Goal: Transaction & Acquisition: Download file/media

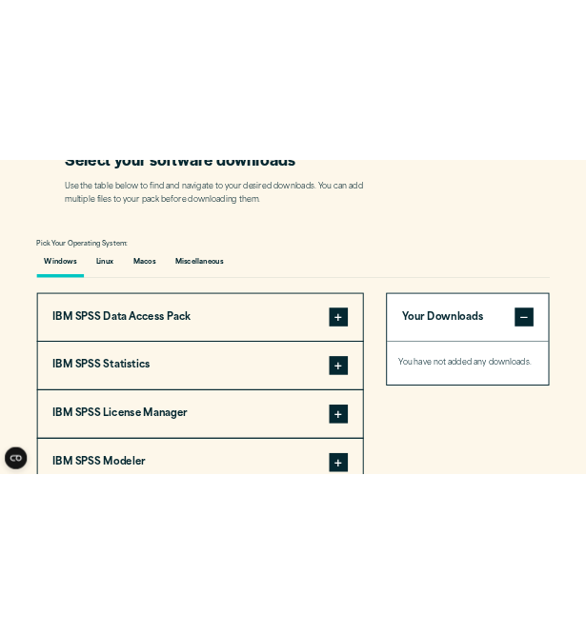
scroll to position [1246, 0]
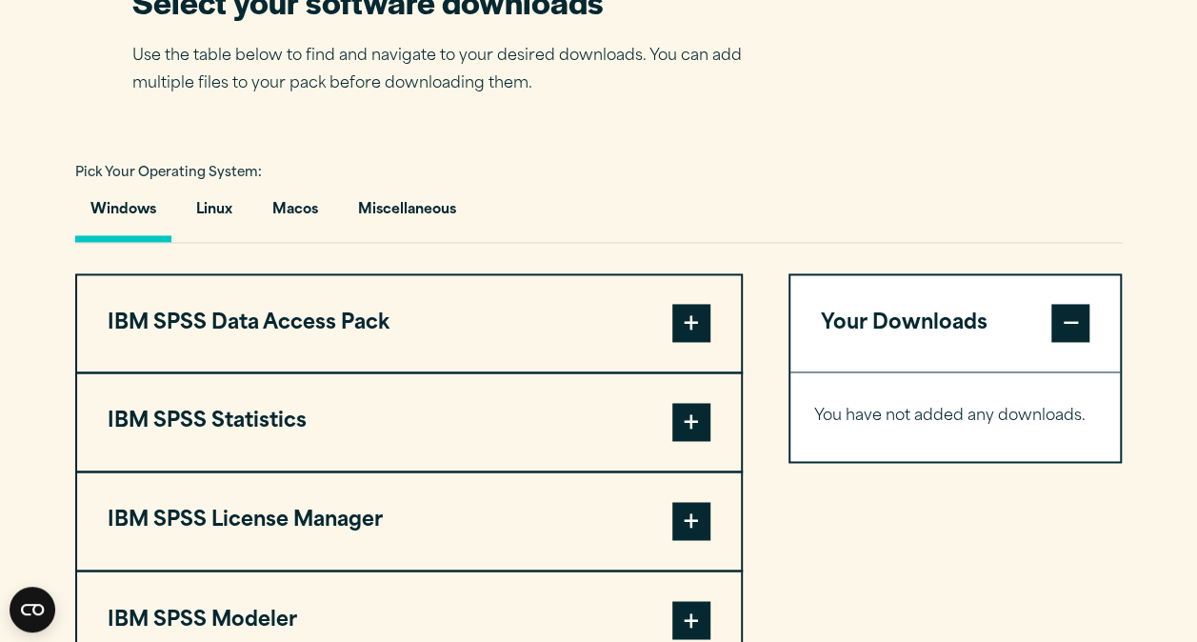
click at [682, 441] on span at bounding box center [691, 422] width 38 height 38
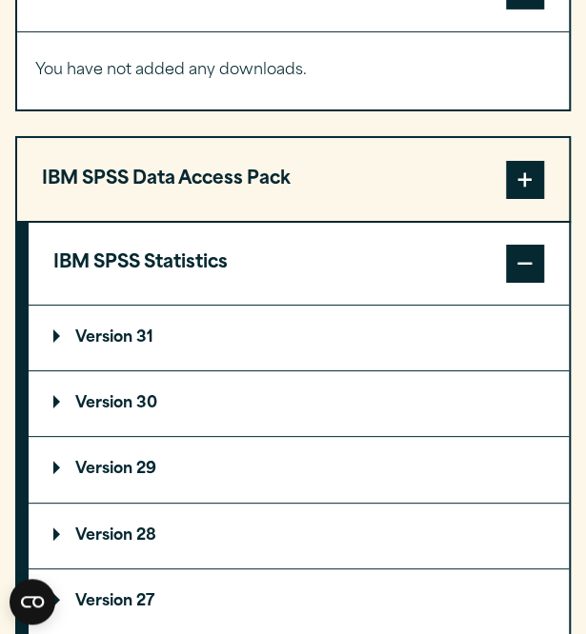
scroll to position [1552, 0]
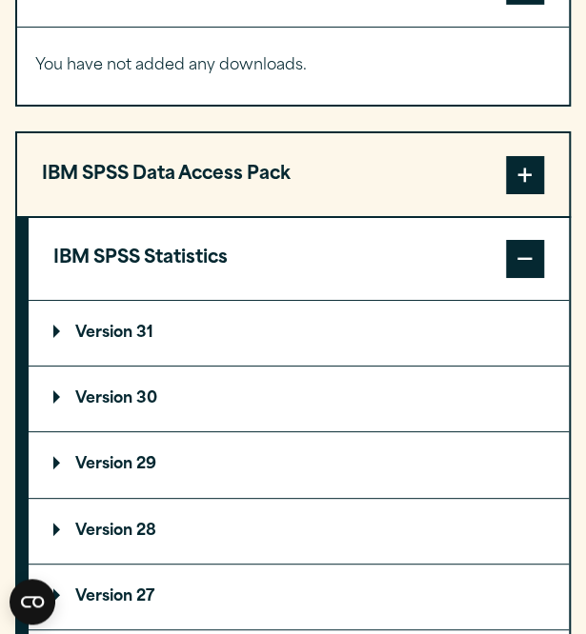
drag, startPoint x: 149, startPoint y: 429, endPoint x: 84, endPoint y: 180, distance: 256.9
click at [84, 180] on button "IBM SPSS Data Access Pack" at bounding box center [292, 174] width 551 height 82
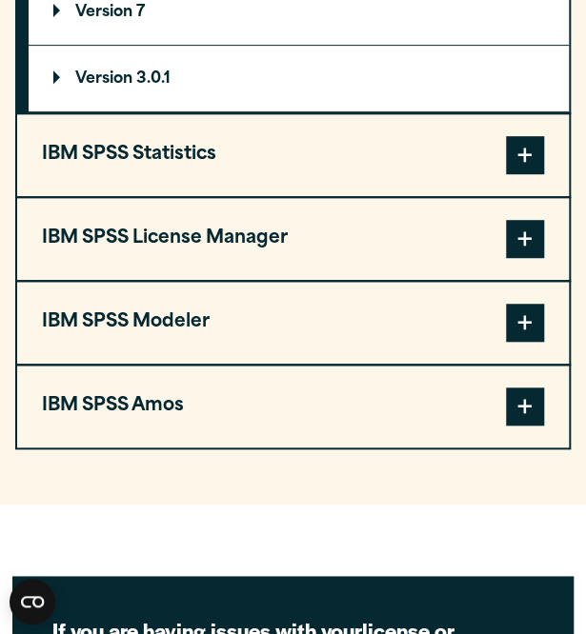
click at [154, 191] on button "IBM SPSS Statistics" at bounding box center [292, 155] width 551 height 82
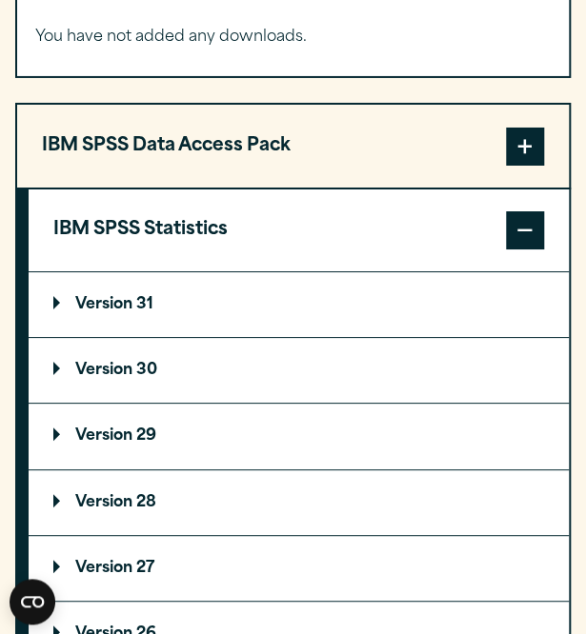
scroll to position [1793, 0]
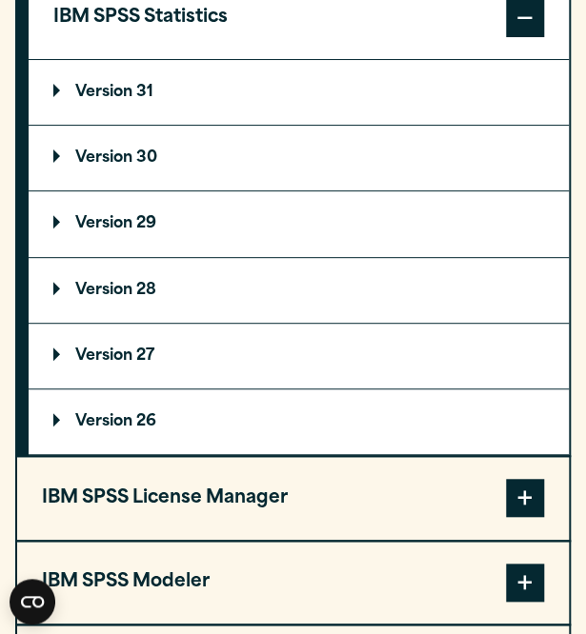
click at [171, 188] on summary "Version 30" at bounding box center [299, 158] width 540 height 65
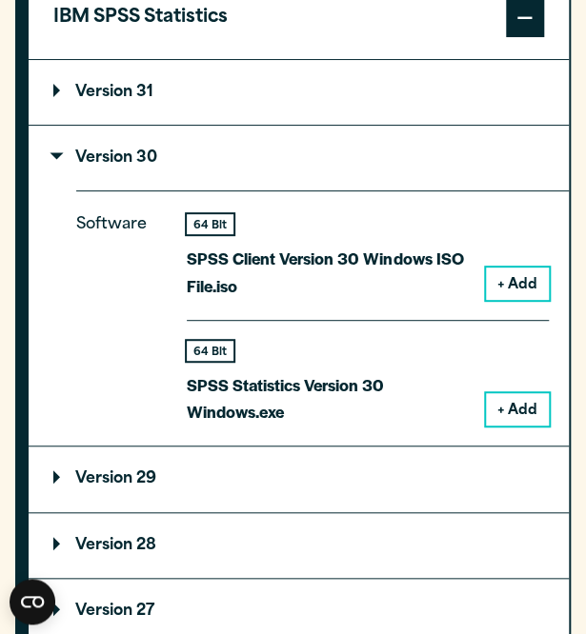
click at [496, 426] on button "+ Add" at bounding box center [517, 409] width 63 height 32
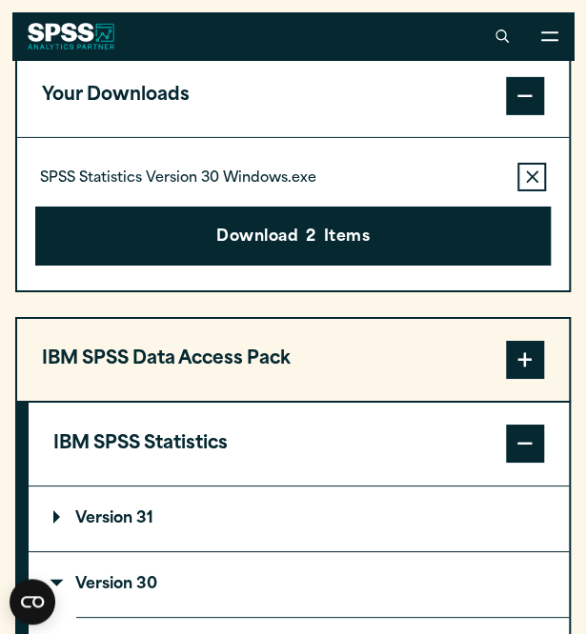
scroll to position [1429, 0]
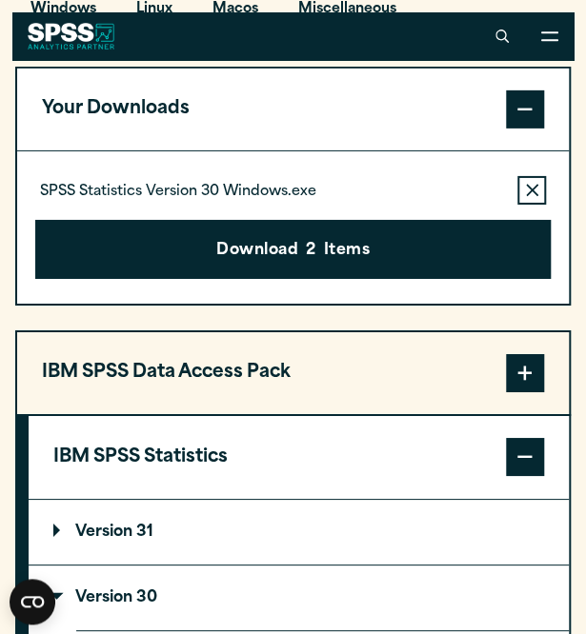
click at [463, 205] on div "SPSS Statistics Version 30 Windows.exe Remove this item from your software down…" at bounding box center [292, 190] width 515 height 29
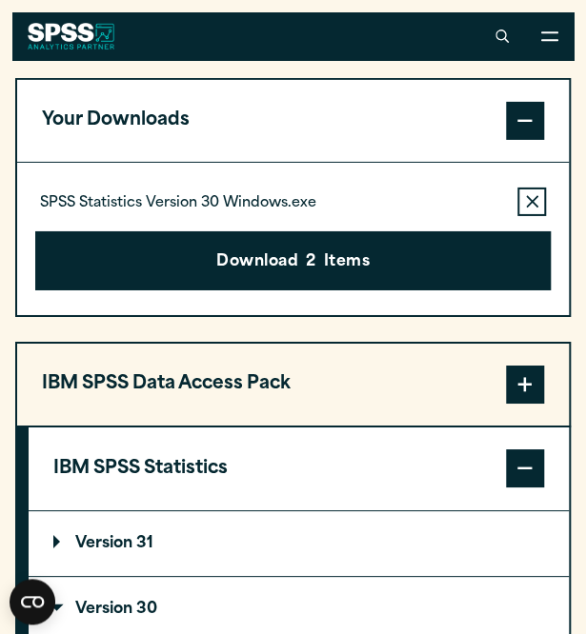
scroll to position [1409, 0]
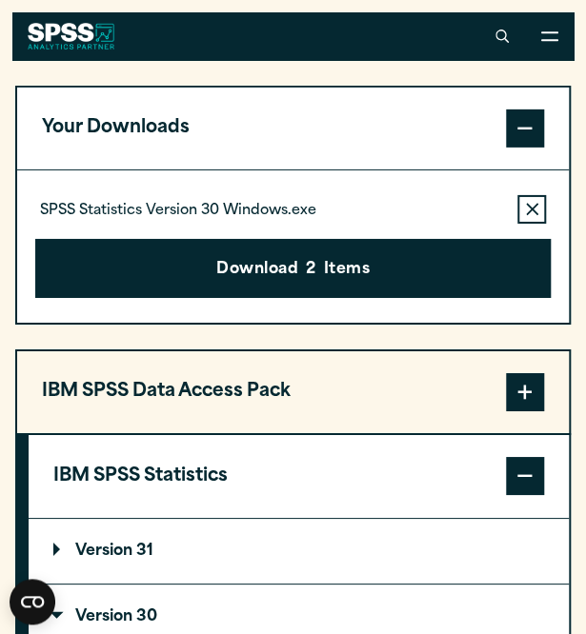
click at [527, 224] on button "Remove this item from your software download list" at bounding box center [531, 209] width 29 height 29
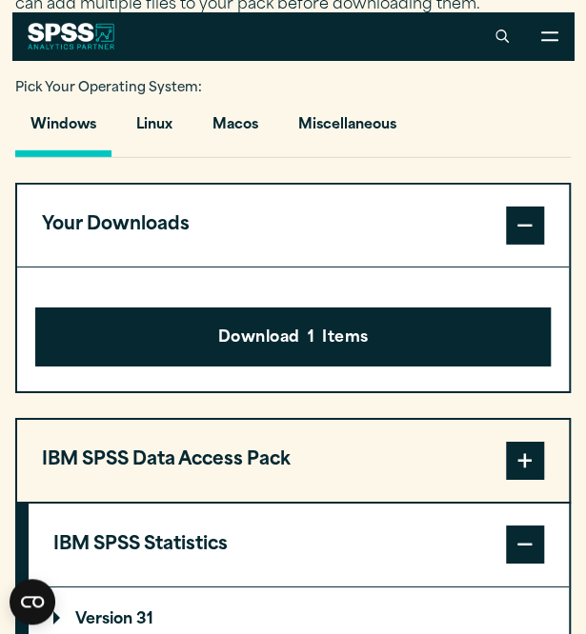
scroll to position [1309, 0]
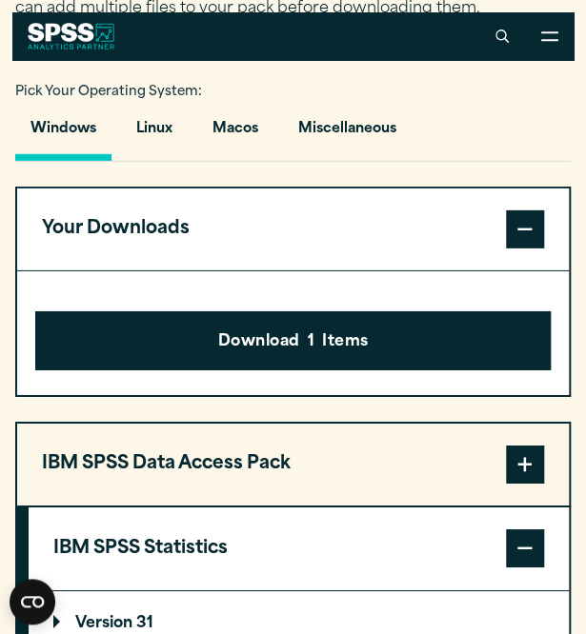
click at [520, 249] on span at bounding box center [525, 229] width 38 height 38
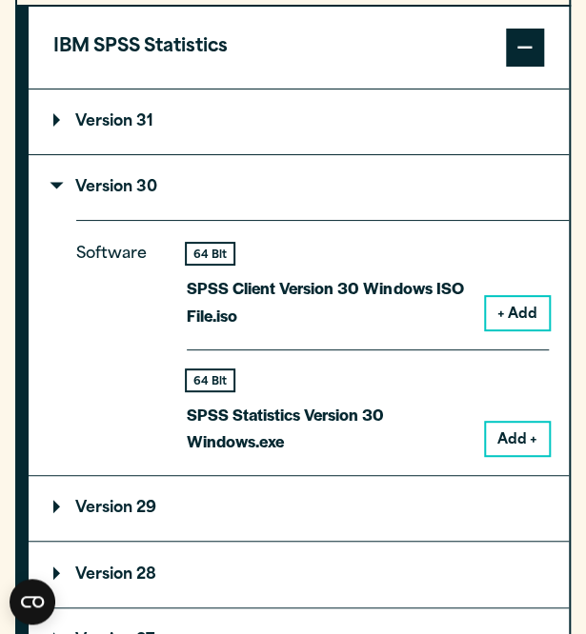
scroll to position [1718, 0]
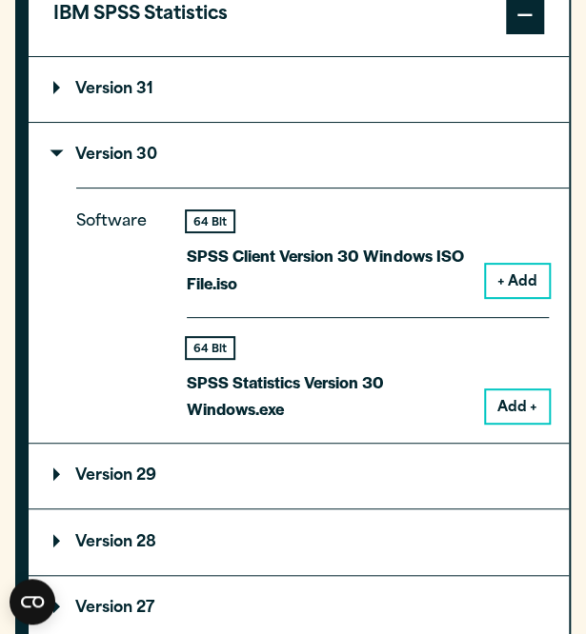
click at [515, 423] on button "Add +" at bounding box center [517, 406] width 63 height 32
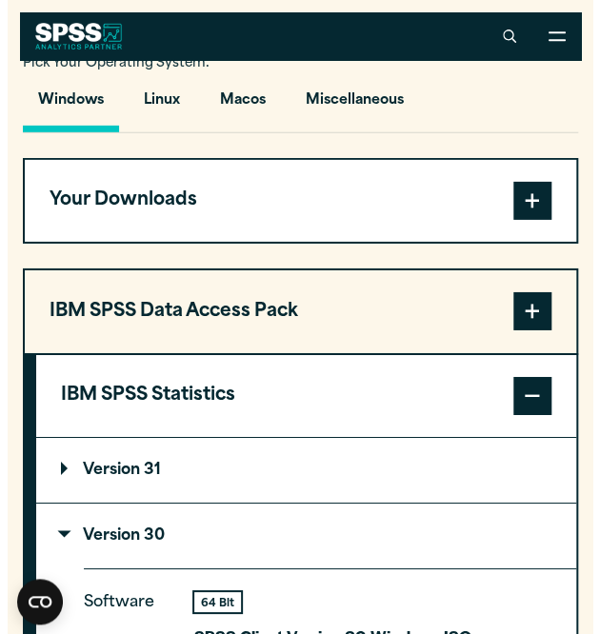
scroll to position [1337, 0]
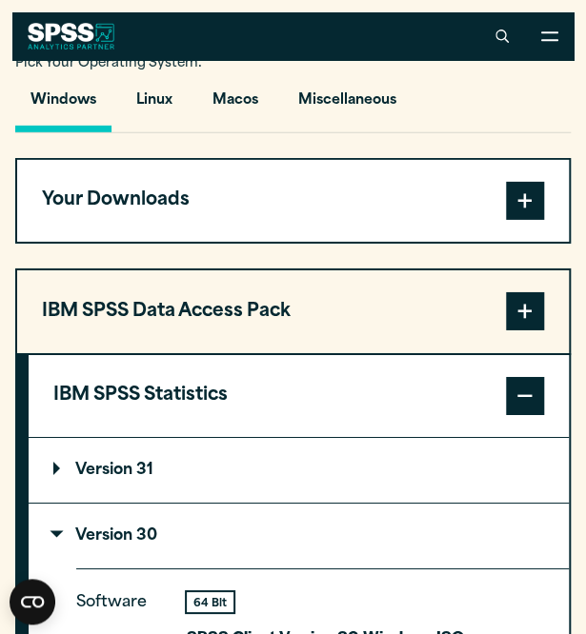
click at [417, 241] on button "Your Downloads" at bounding box center [292, 201] width 551 height 82
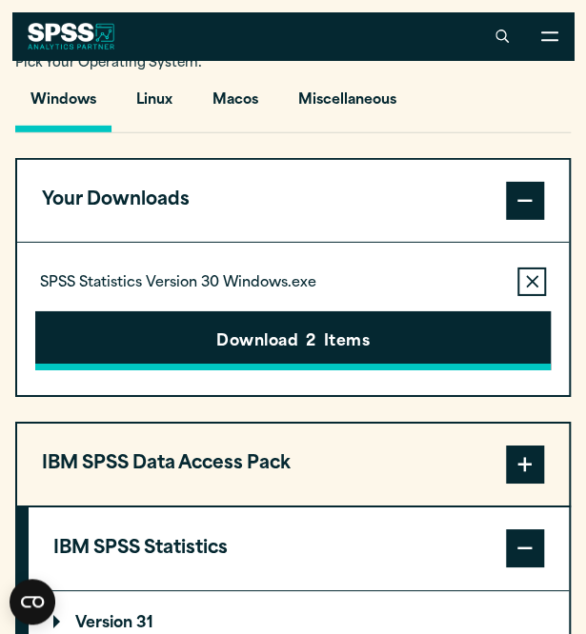
click at [402, 354] on button "Download 2 Items" at bounding box center [292, 340] width 515 height 59
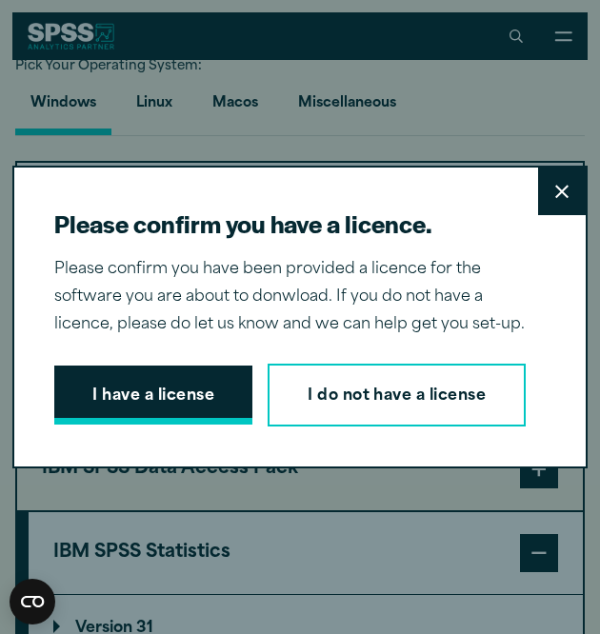
click at [213, 368] on button "I have a license" at bounding box center [153, 395] width 198 height 59
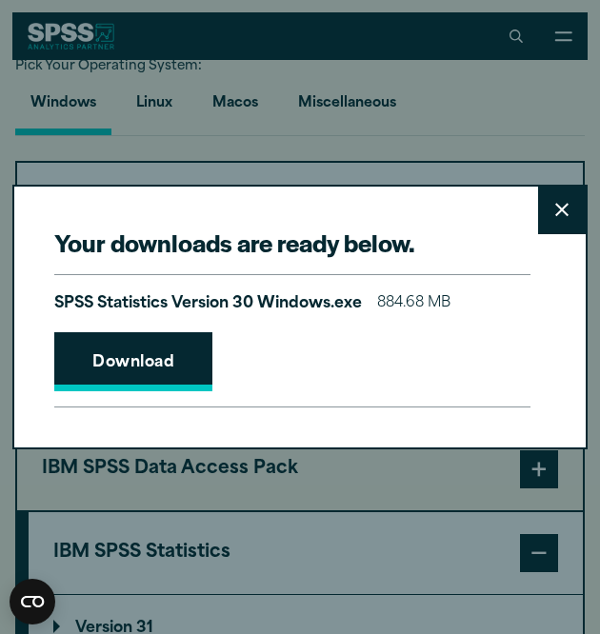
click at [166, 360] on link "Download" at bounding box center [133, 361] width 158 height 59
